Goal: Use online tool/utility: Utilize a website feature to perform a specific function

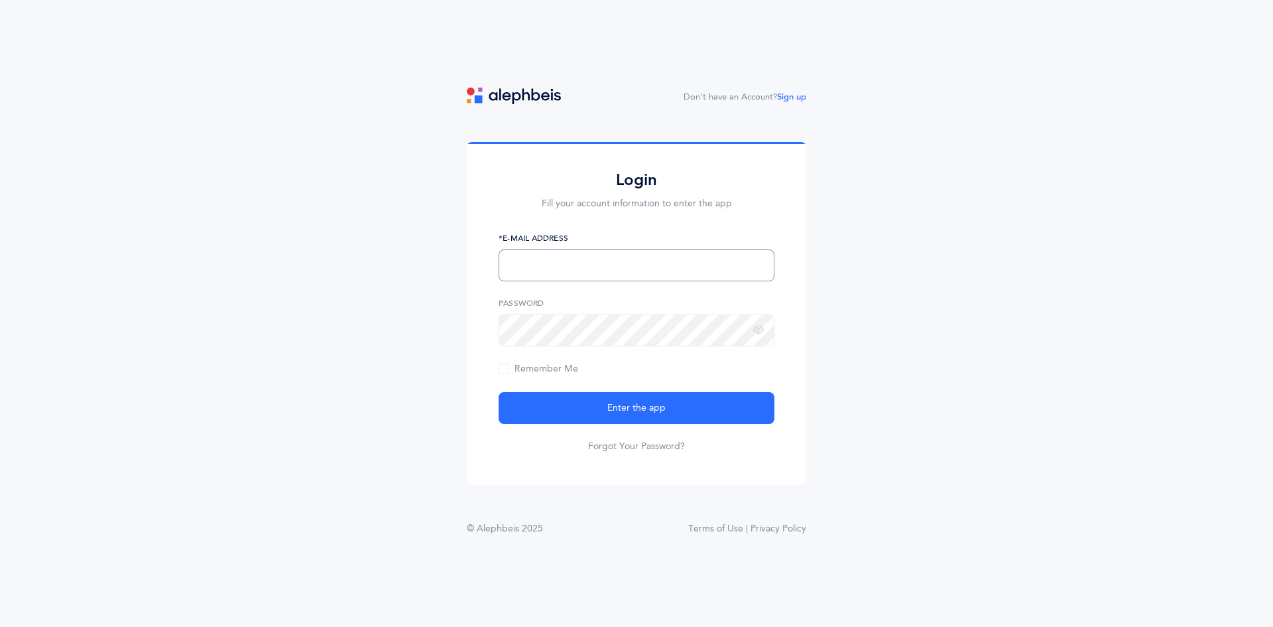
click at [618, 267] on input "text" at bounding box center [637, 265] width 276 height 32
type input "[EMAIL_ADDRESS][DOMAIN_NAME]"
click at [499, 392] on button "Enter the app" at bounding box center [637, 408] width 276 height 32
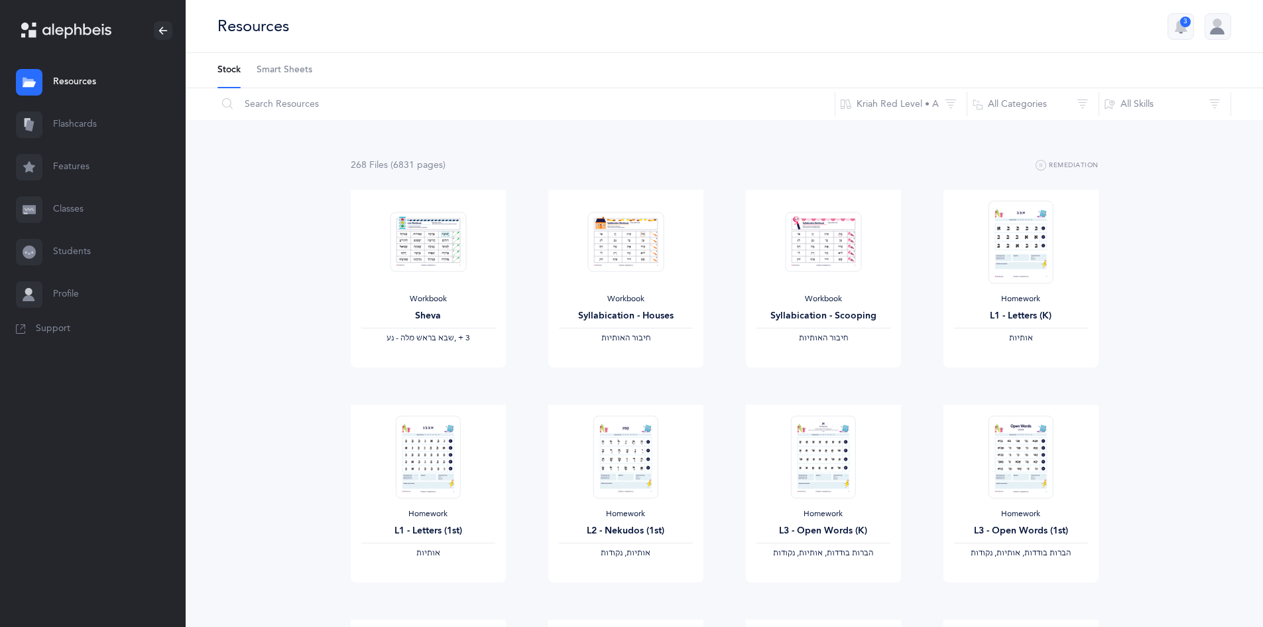
click at [78, 117] on link "Flashcards" at bounding box center [93, 124] width 186 height 42
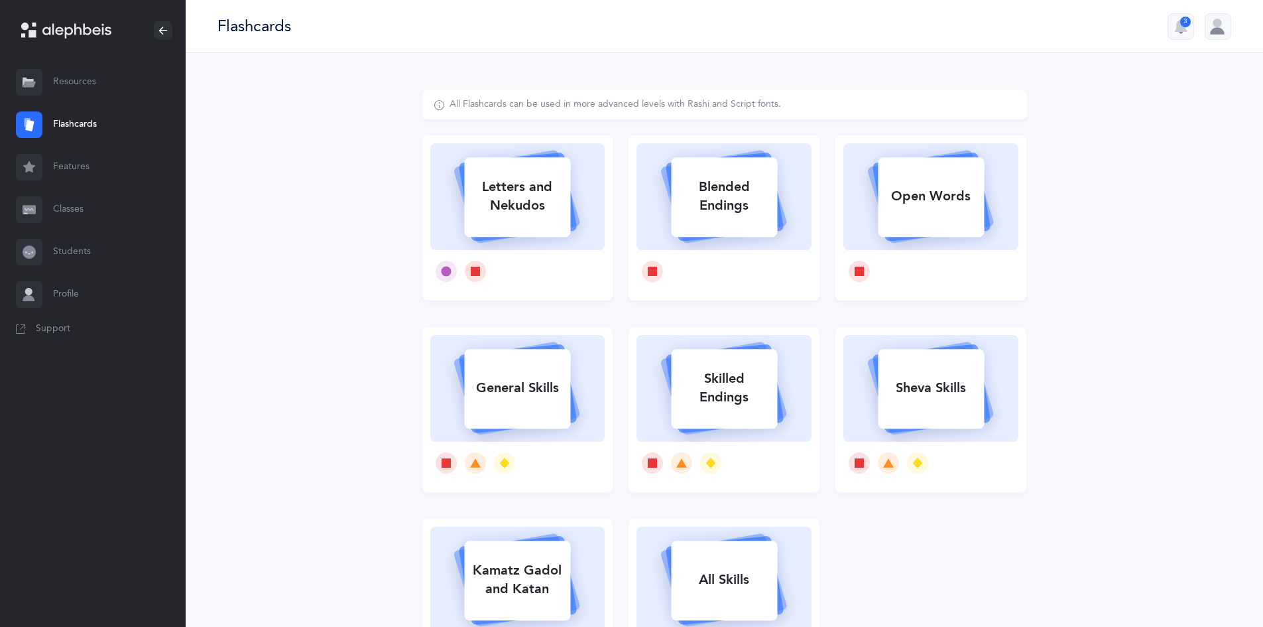
click at [519, 190] on div "Letters and Nekudos" at bounding box center [517, 196] width 106 height 53
select select
select select "single"
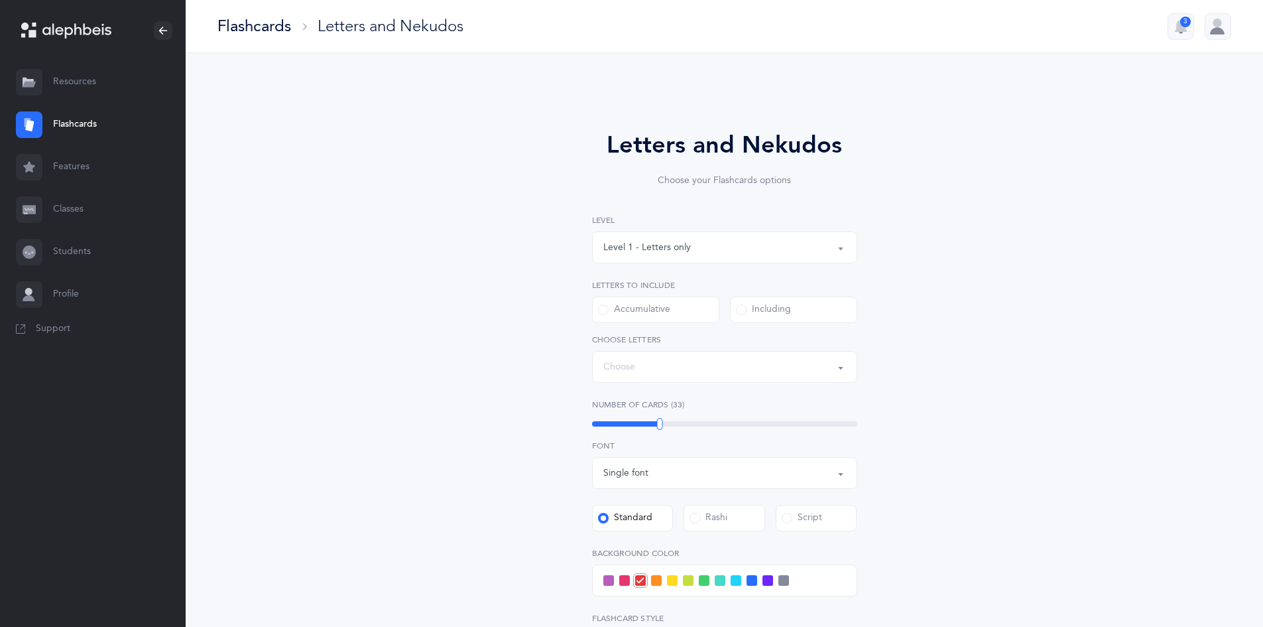
select select "27"
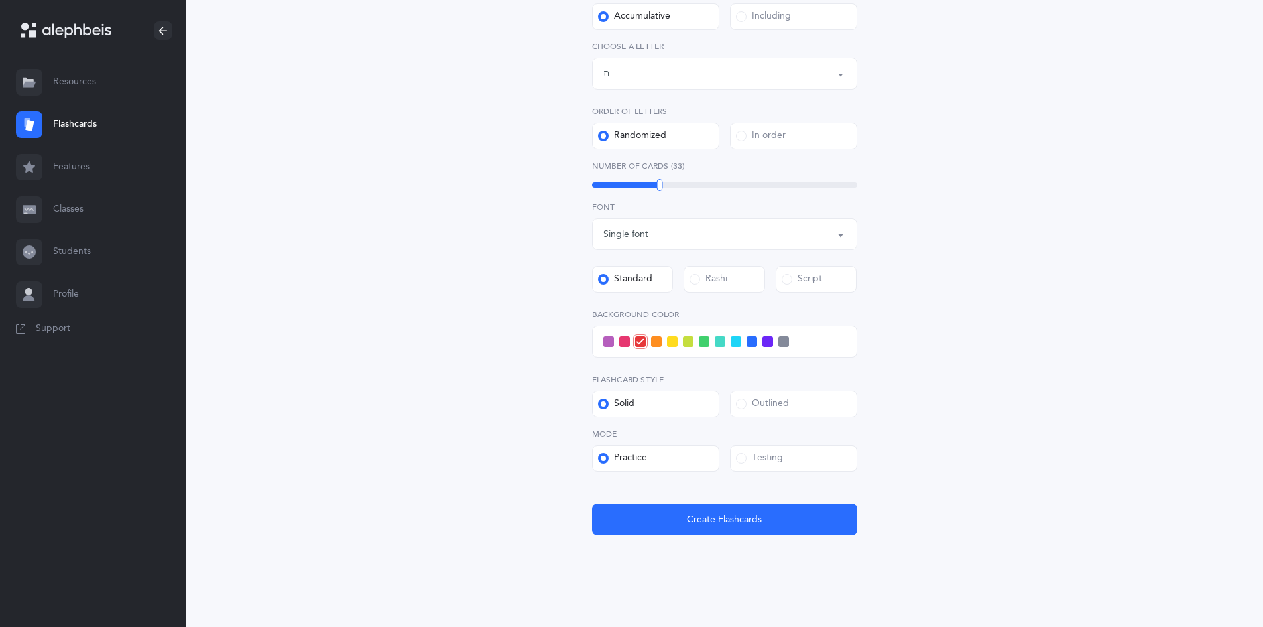
scroll to position [308, 0]
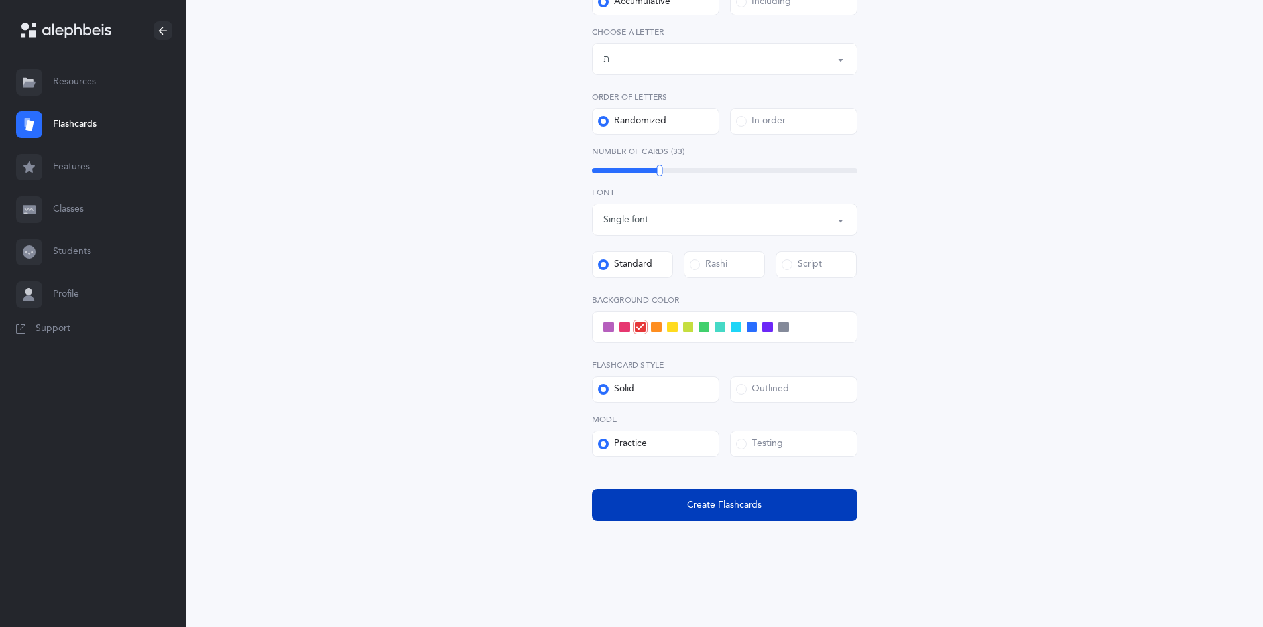
click at [655, 499] on button "Create Flashcards" at bounding box center [724, 505] width 265 height 32
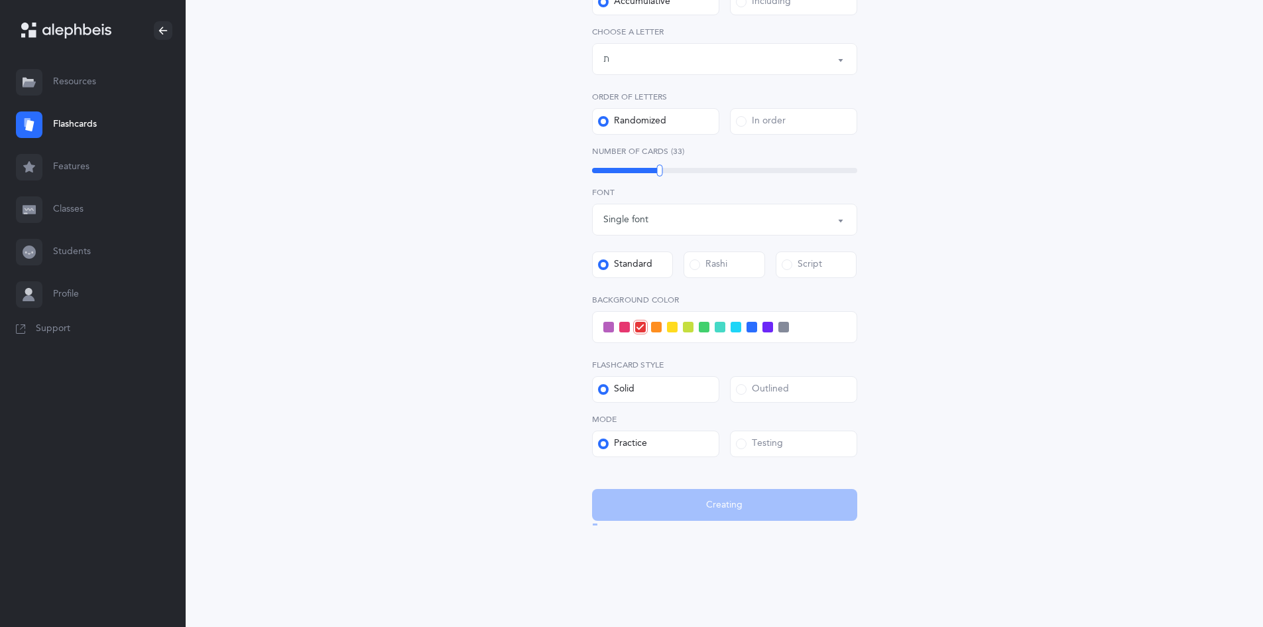
scroll to position [0, 0]
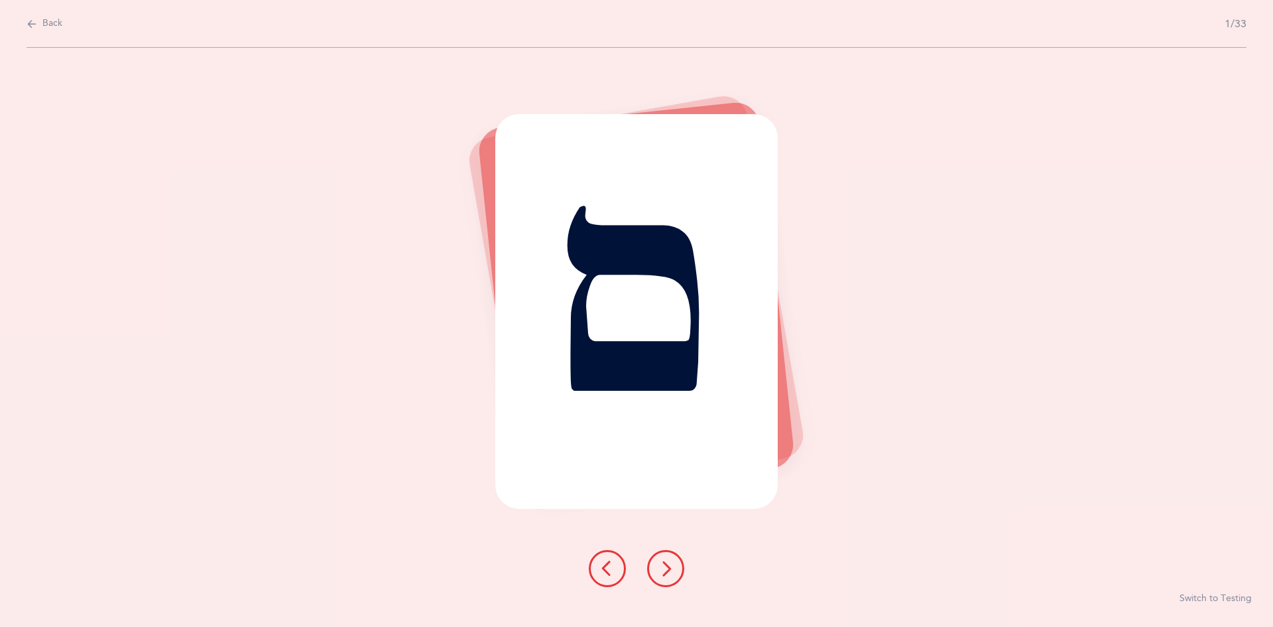
click at [667, 576] on button at bounding box center [665, 568] width 37 height 37
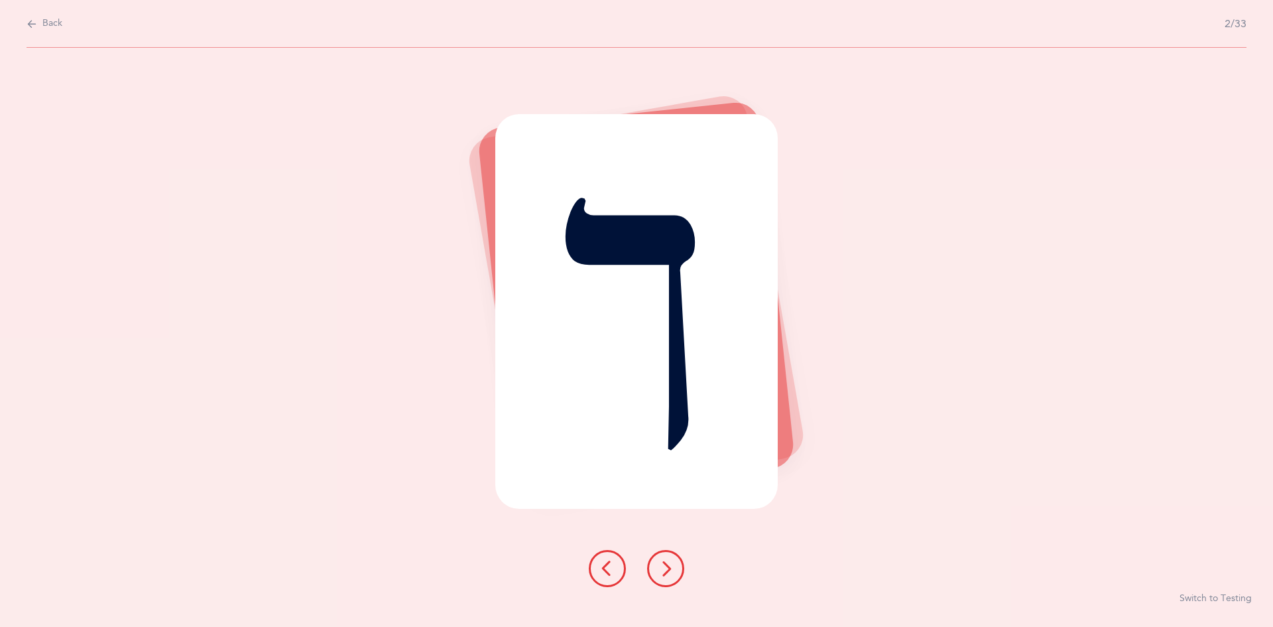
click at [667, 576] on button at bounding box center [665, 568] width 37 height 37
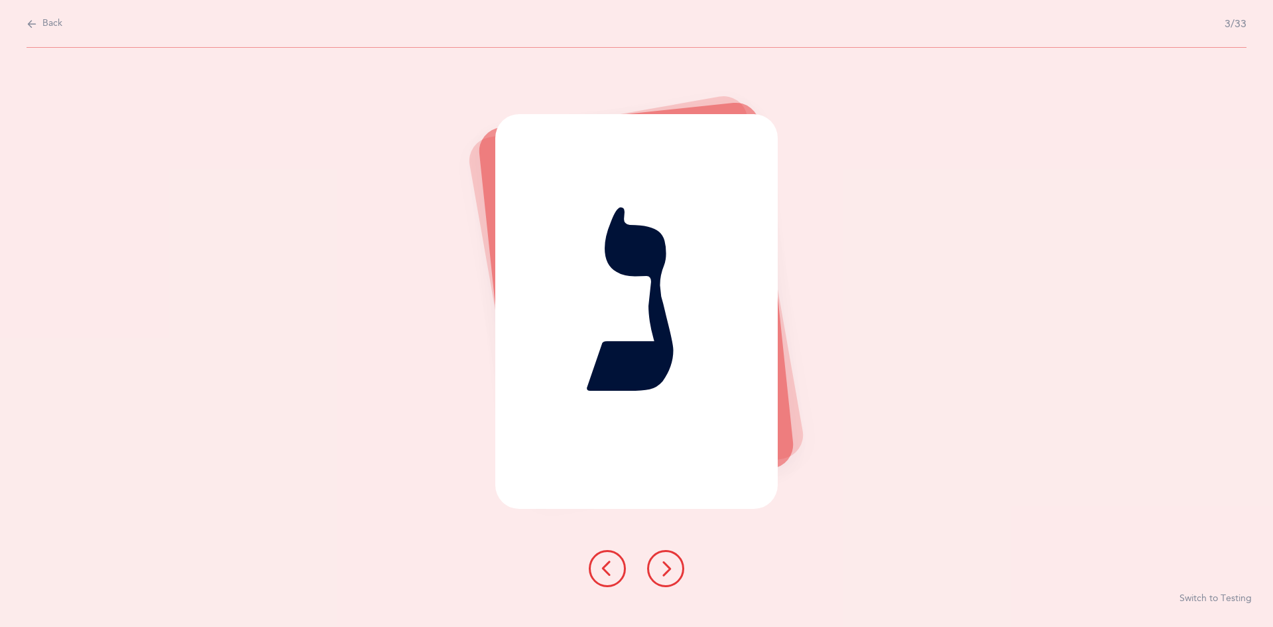
click at [667, 576] on button at bounding box center [665, 568] width 37 height 37
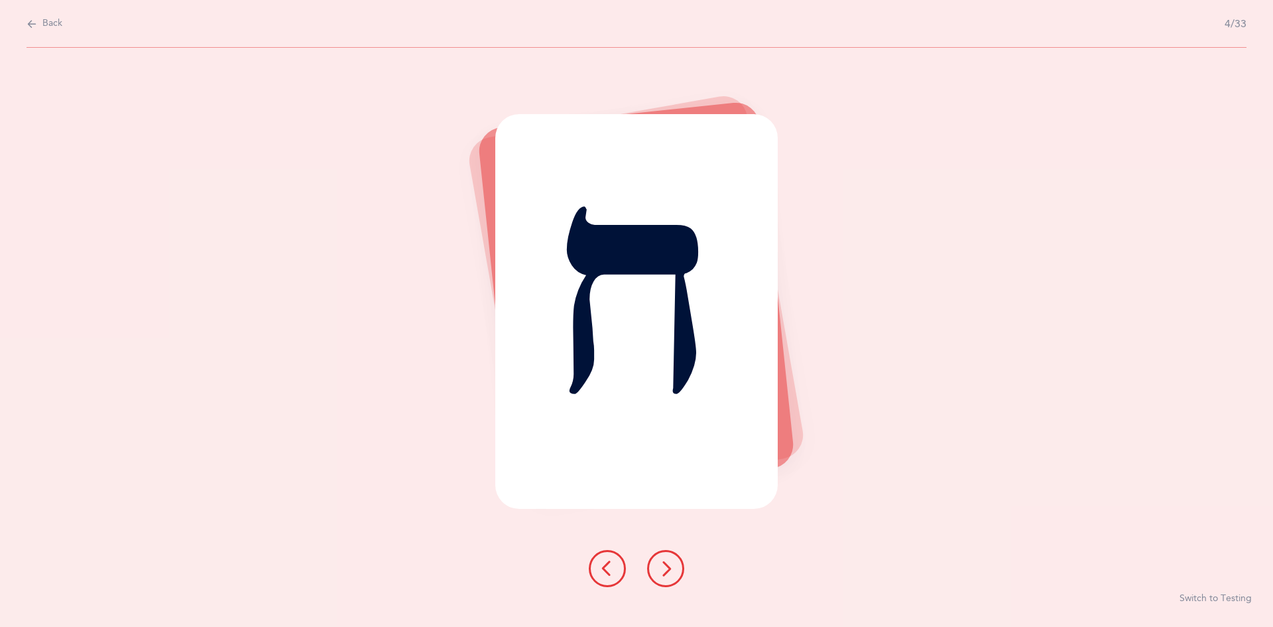
click at [40, 21] on button "Back" at bounding box center [45, 24] width 36 height 15
select select "27"
select select "single"
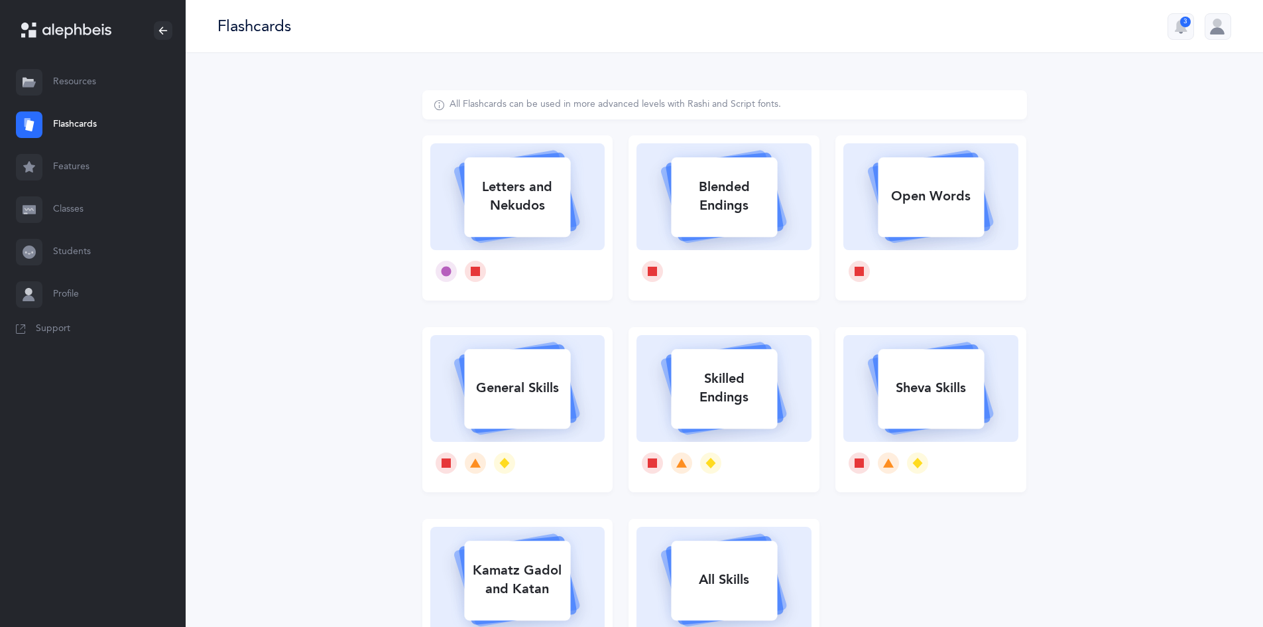
click at [156, 34] on div at bounding box center [163, 30] width 19 height 19
